Goal: Task Accomplishment & Management: Use online tool/utility

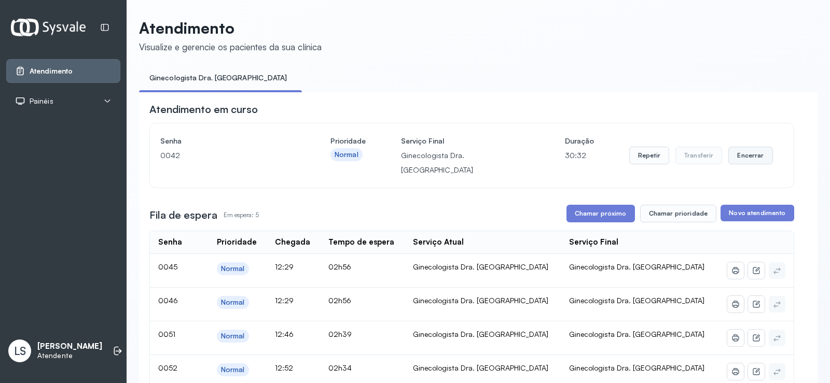
click at [743, 148] on button "Encerrar" at bounding box center [750, 156] width 44 height 18
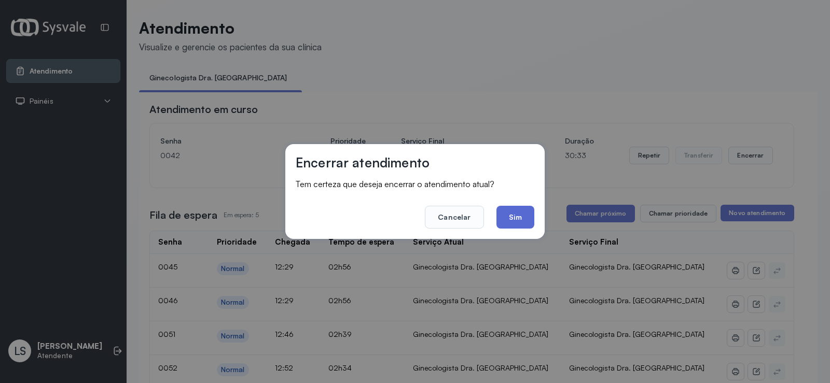
click at [518, 218] on button "Sim" at bounding box center [515, 217] width 38 height 23
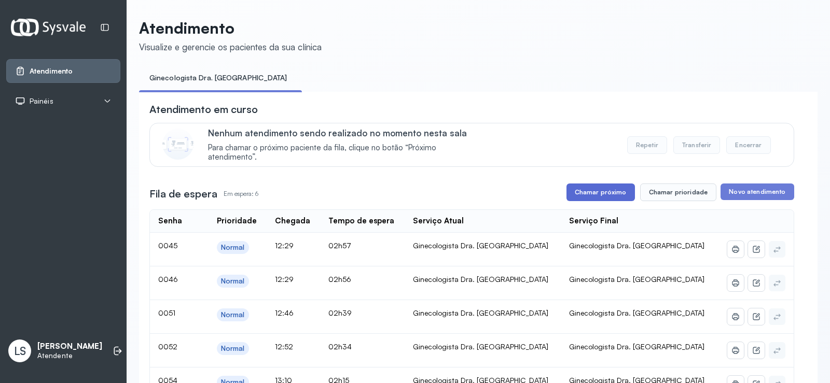
click at [591, 197] on button "Chamar próximo" at bounding box center [600, 193] width 68 height 18
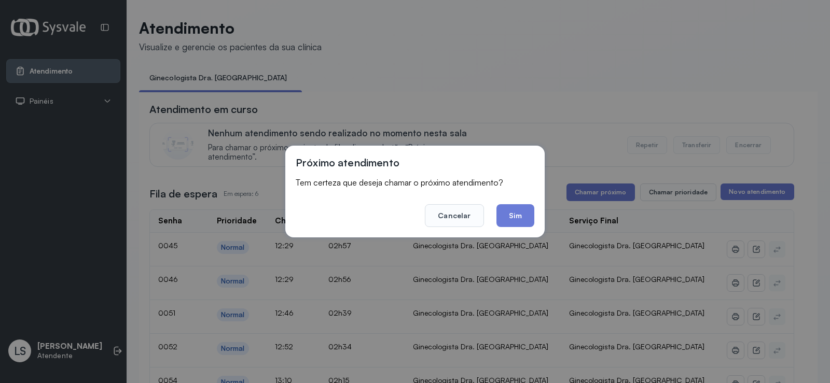
click at [499, 113] on div "Próximo atendimento Tem certeza que deseja chamar o próximo atendimento? Cancel…" at bounding box center [415, 191] width 830 height 383
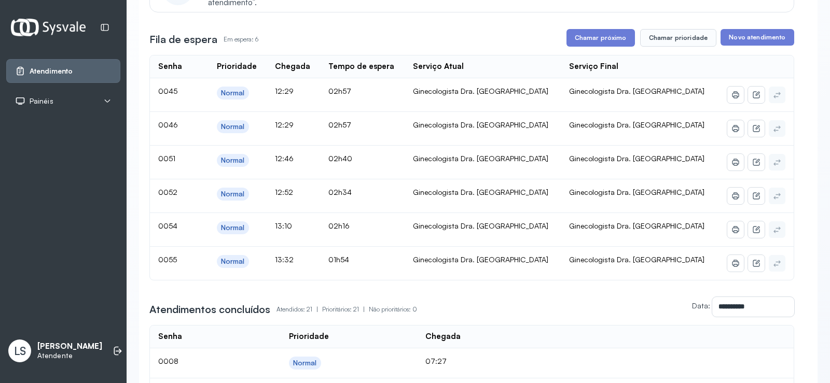
scroll to position [156, 0]
click at [611, 45] on button "Chamar próximo" at bounding box center [600, 37] width 68 height 18
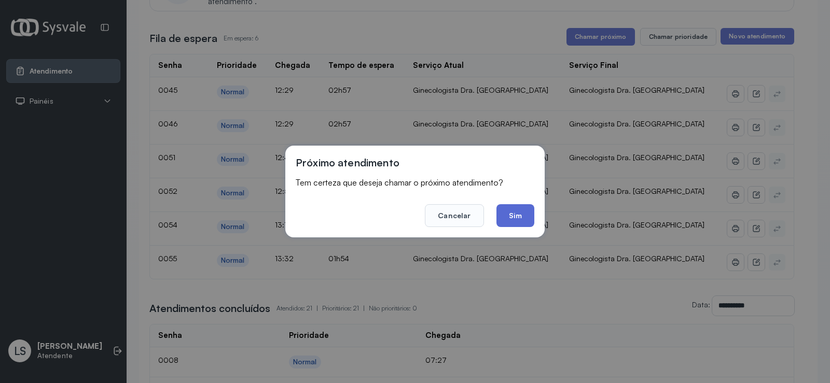
click at [519, 205] on button "Sim" at bounding box center [515, 215] width 38 height 23
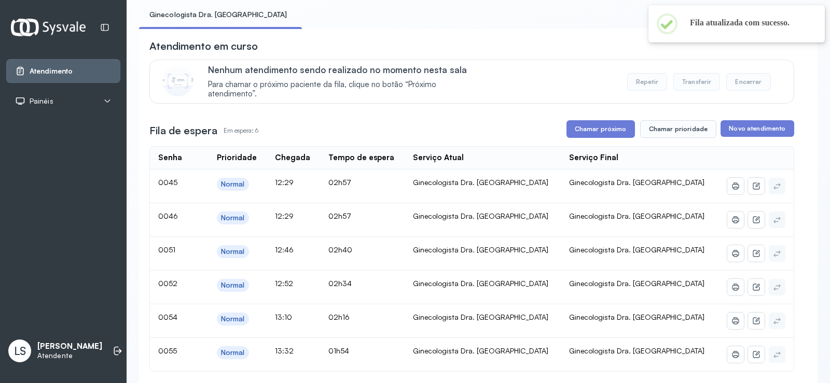
scroll to position [0, 0]
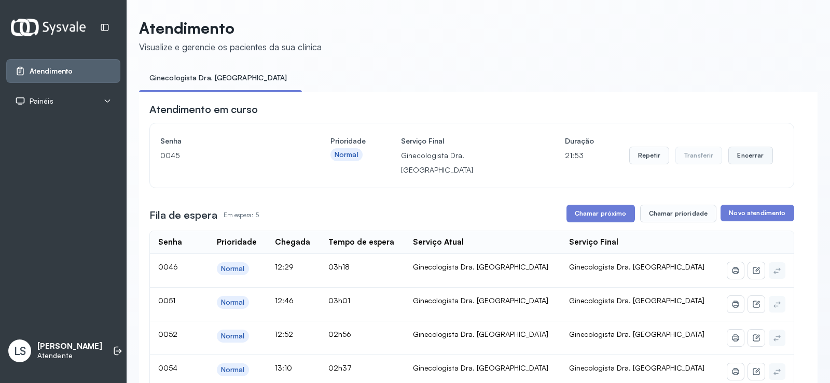
click at [742, 149] on button "Encerrar" at bounding box center [750, 156] width 44 height 18
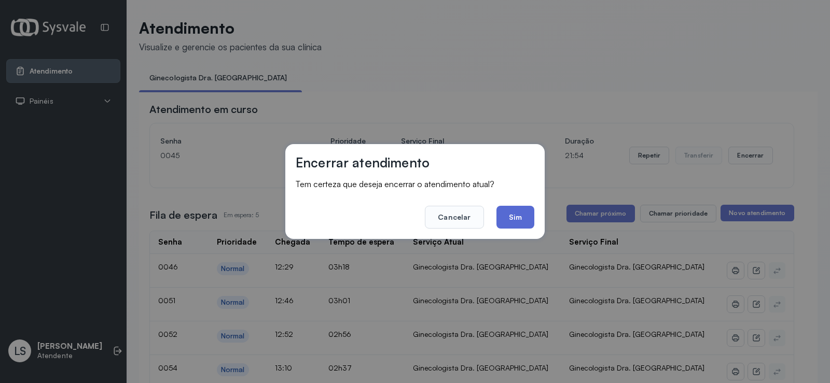
click at [509, 217] on button "Sim" at bounding box center [515, 217] width 38 height 23
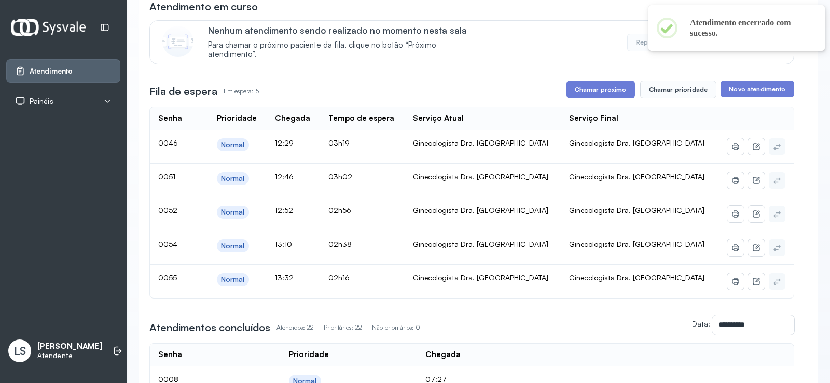
scroll to position [156, 0]
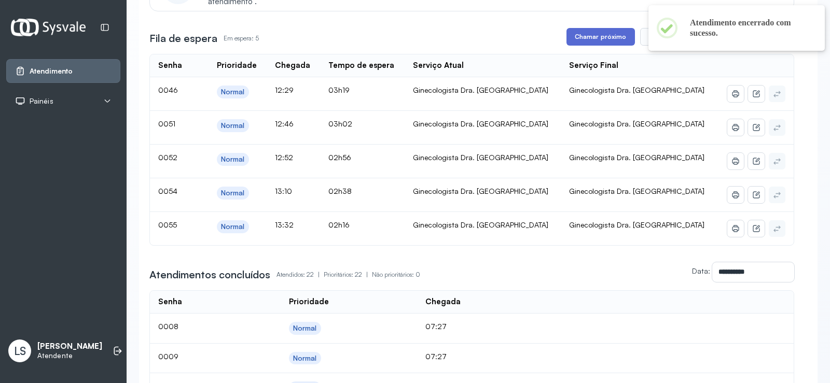
click at [583, 36] on button "Chamar próximo" at bounding box center [600, 37] width 68 height 18
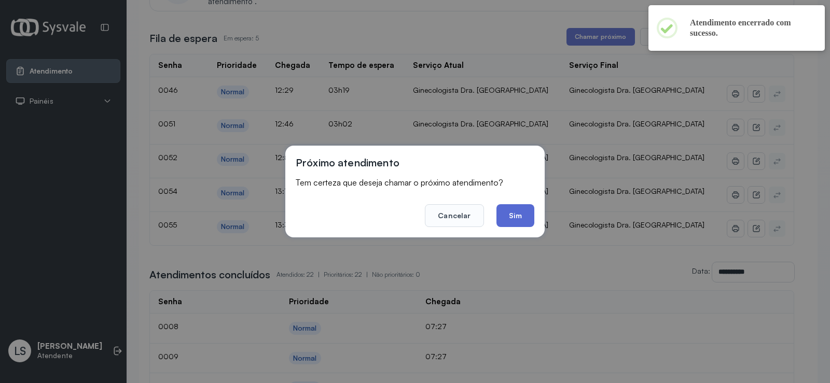
click at [515, 218] on button "Sim" at bounding box center [515, 215] width 38 height 23
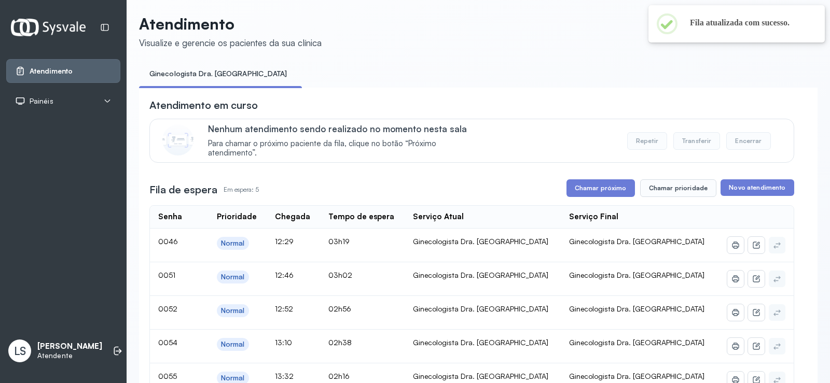
scroll to position [0, 0]
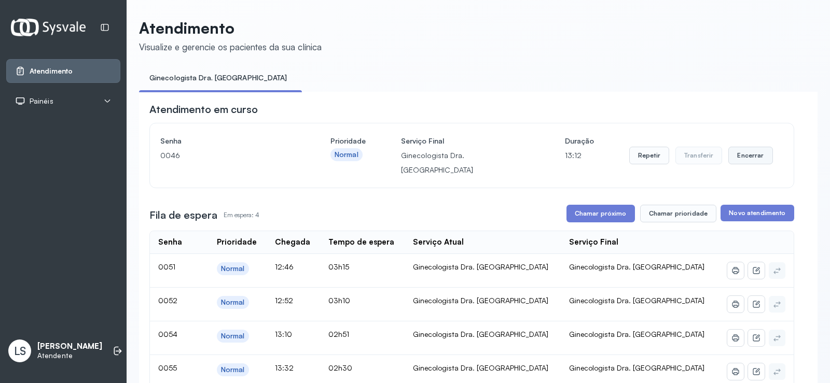
click at [743, 150] on button "Encerrar" at bounding box center [750, 156] width 44 height 18
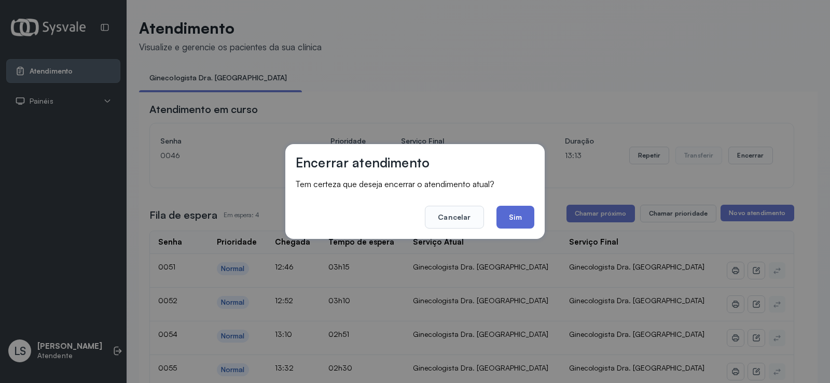
click at [511, 212] on button "Sim" at bounding box center [515, 217] width 38 height 23
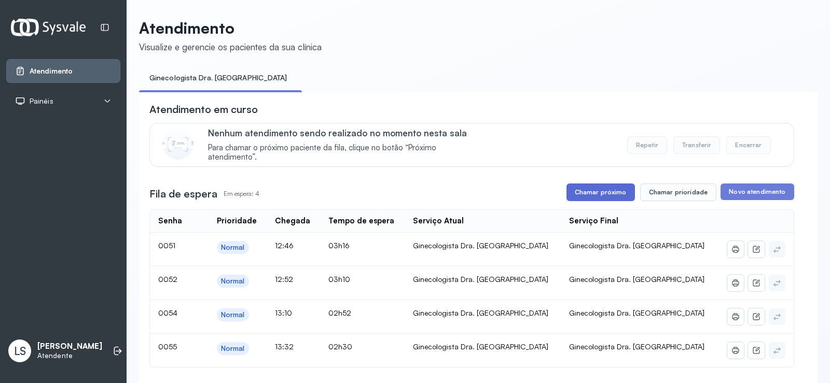
click at [595, 193] on button "Chamar próximo" at bounding box center [600, 193] width 68 height 18
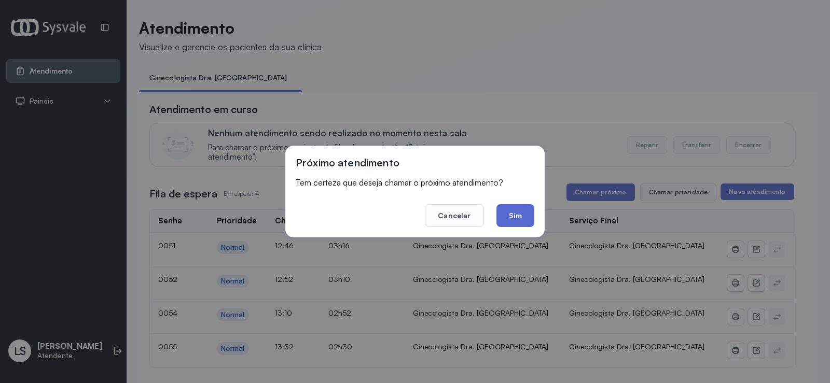
click at [524, 216] on button "Sim" at bounding box center [515, 215] width 38 height 23
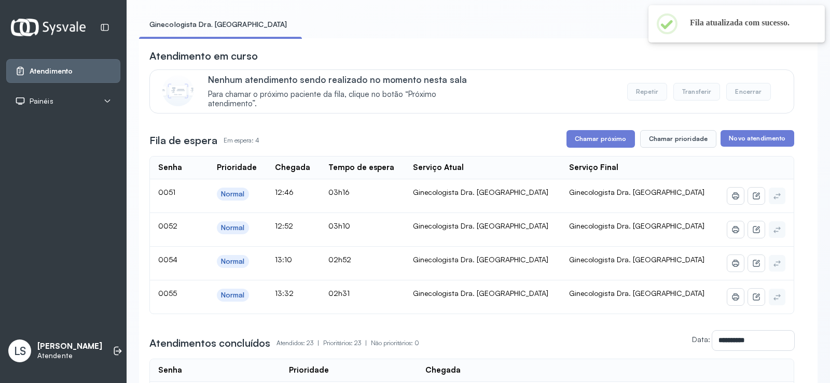
scroll to position [104, 0]
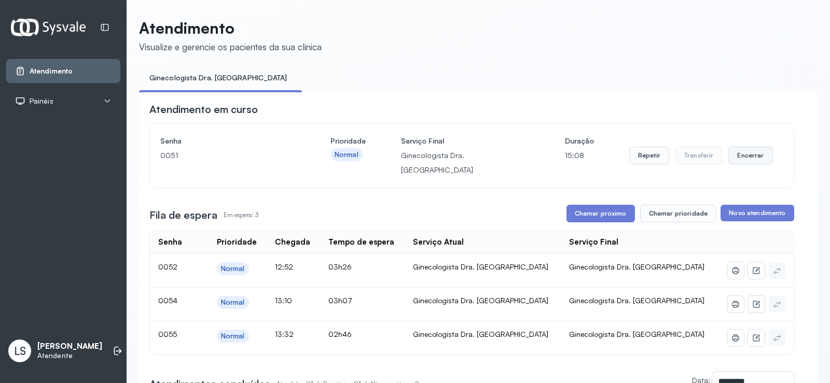
click at [749, 149] on button "Encerrar" at bounding box center [750, 156] width 44 height 18
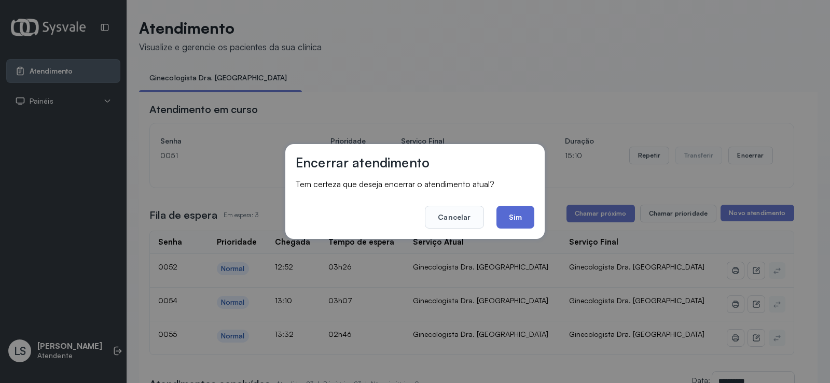
click at [520, 221] on button "Sim" at bounding box center [515, 217] width 38 height 23
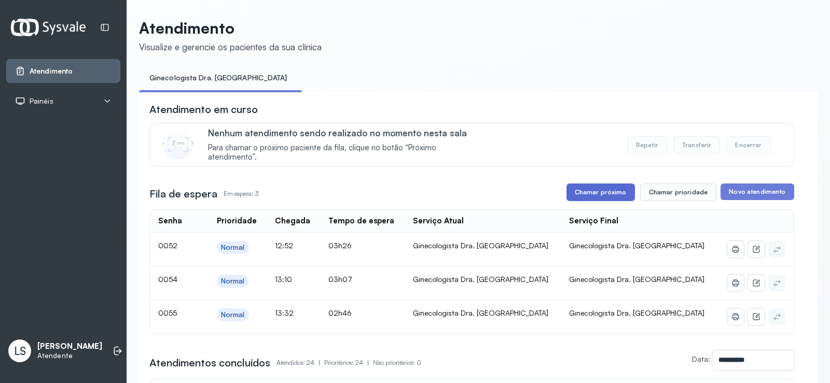
click at [580, 187] on button "Chamar próximo" at bounding box center [600, 193] width 68 height 18
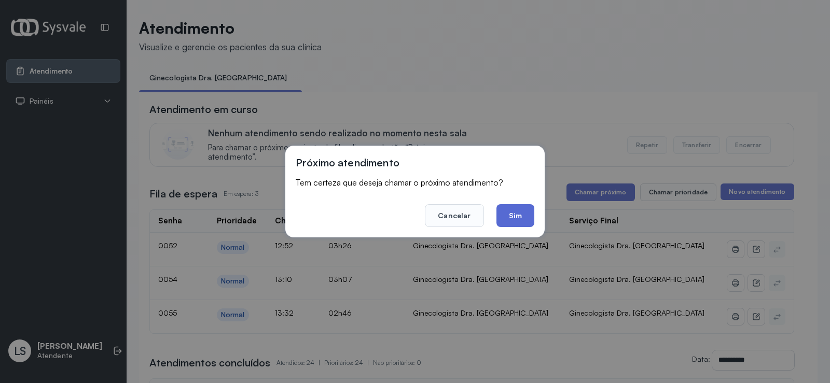
click at [515, 219] on button "Sim" at bounding box center [515, 215] width 38 height 23
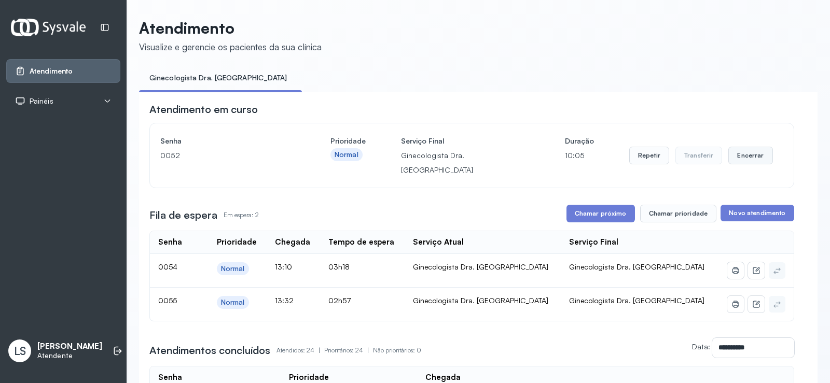
click at [732, 147] on button "Encerrar" at bounding box center [750, 156] width 44 height 18
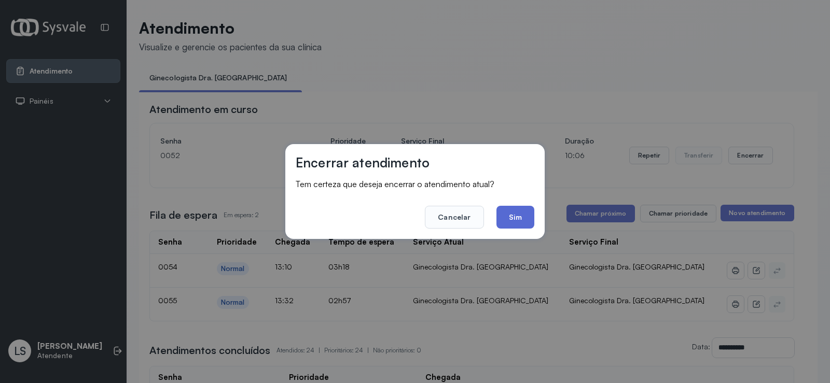
click at [507, 218] on button "Sim" at bounding box center [515, 217] width 38 height 23
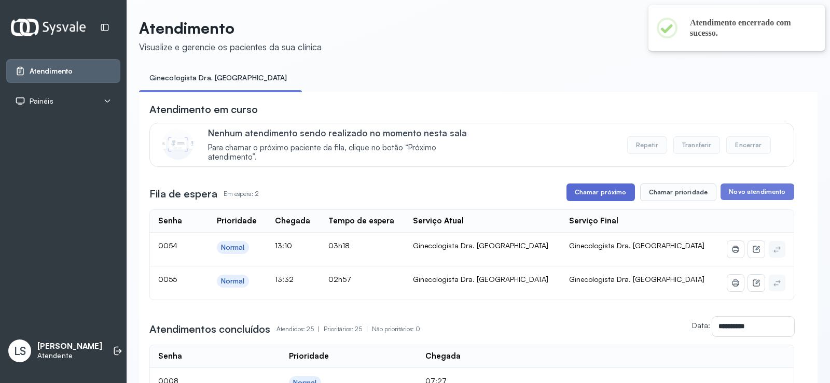
click at [598, 199] on button "Chamar próximo" at bounding box center [600, 193] width 68 height 18
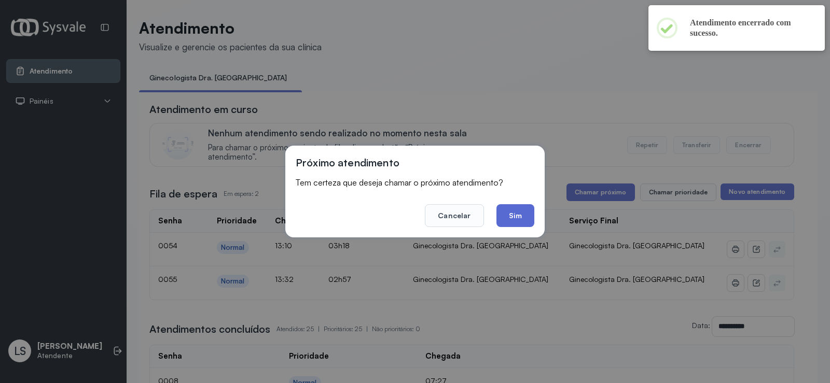
click at [511, 210] on button "Sim" at bounding box center [515, 215] width 38 height 23
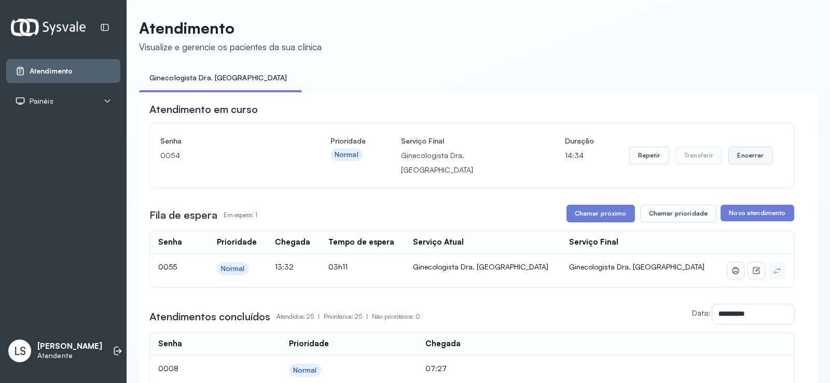
click at [739, 153] on button "Encerrar" at bounding box center [750, 156] width 44 height 18
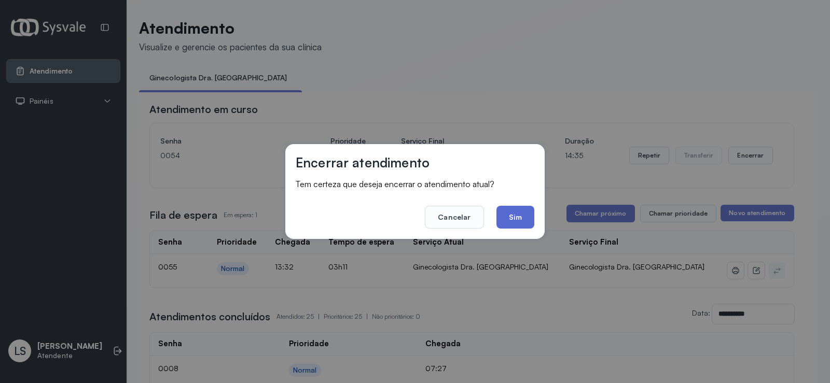
click at [513, 221] on button "Sim" at bounding box center [515, 217] width 38 height 23
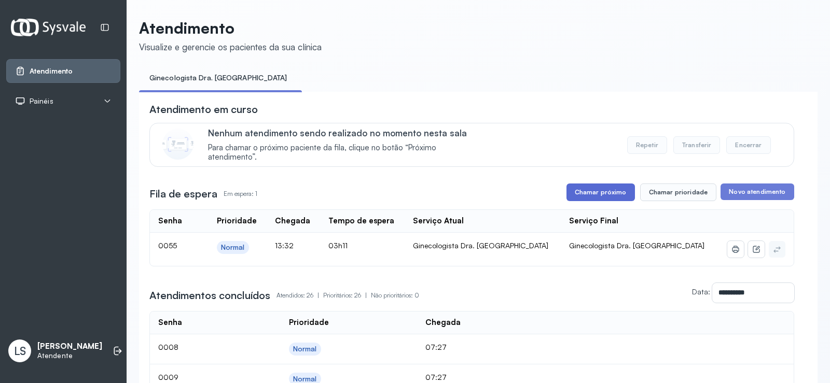
click at [597, 200] on button "Chamar próximo" at bounding box center [600, 193] width 68 height 18
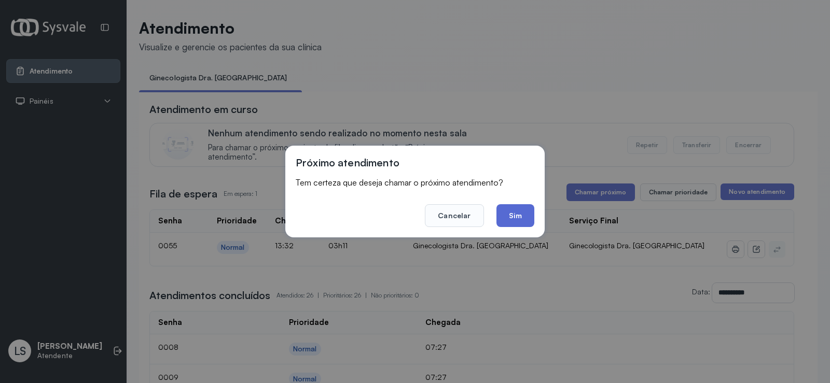
click at [516, 215] on button "Sim" at bounding box center [515, 215] width 38 height 23
